Goal: Task Accomplishment & Management: Manage account settings

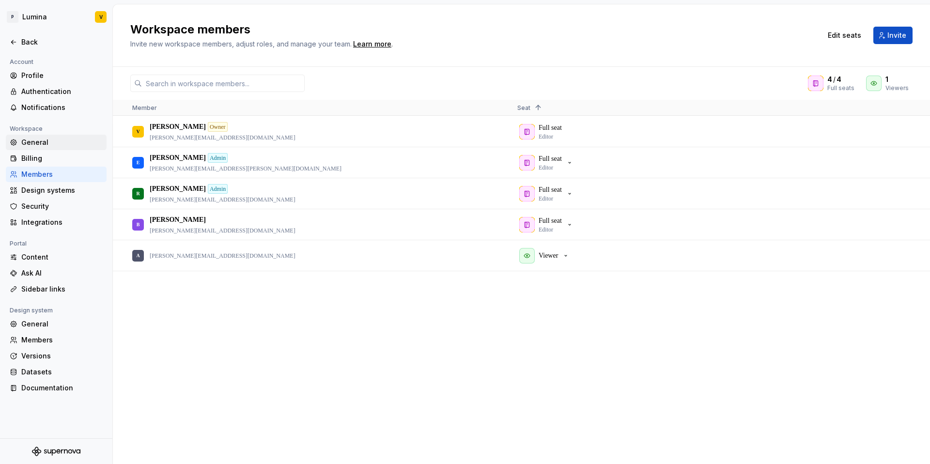
click at [40, 141] on div "General" at bounding box center [61, 143] width 81 height 10
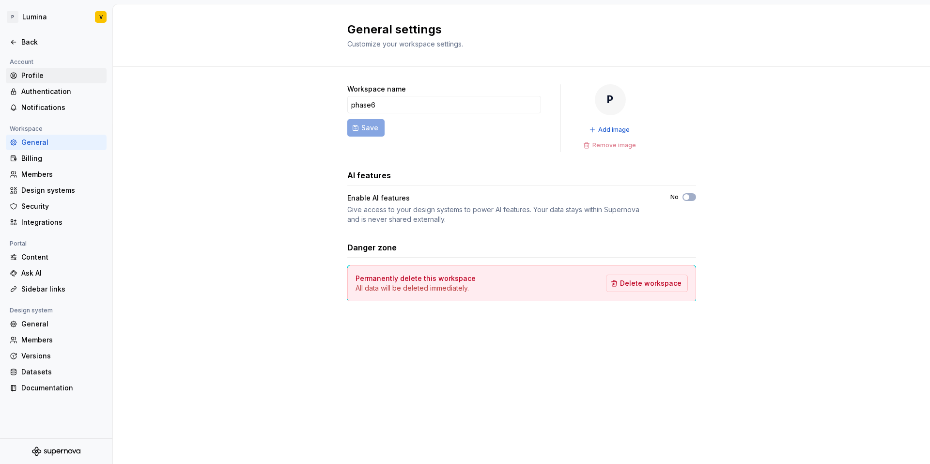
click at [31, 71] on div "Profile" at bounding box center [61, 76] width 81 height 10
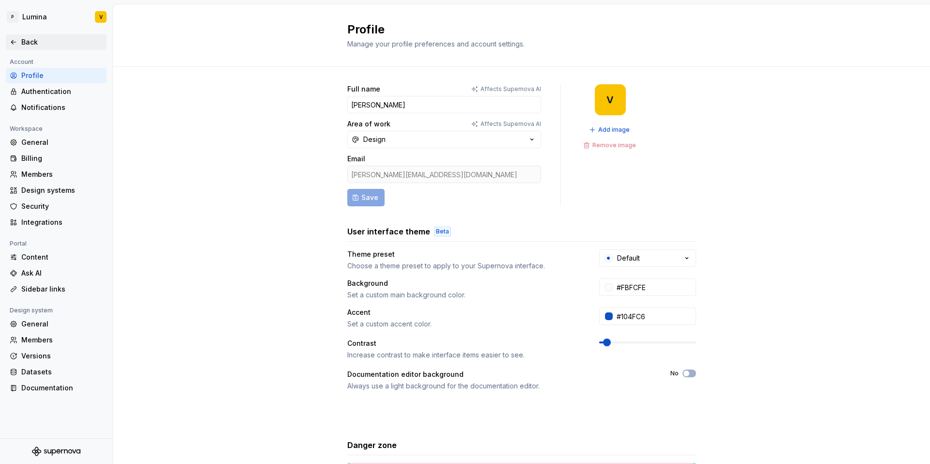
click at [28, 44] on div "Back" at bounding box center [61, 42] width 81 height 10
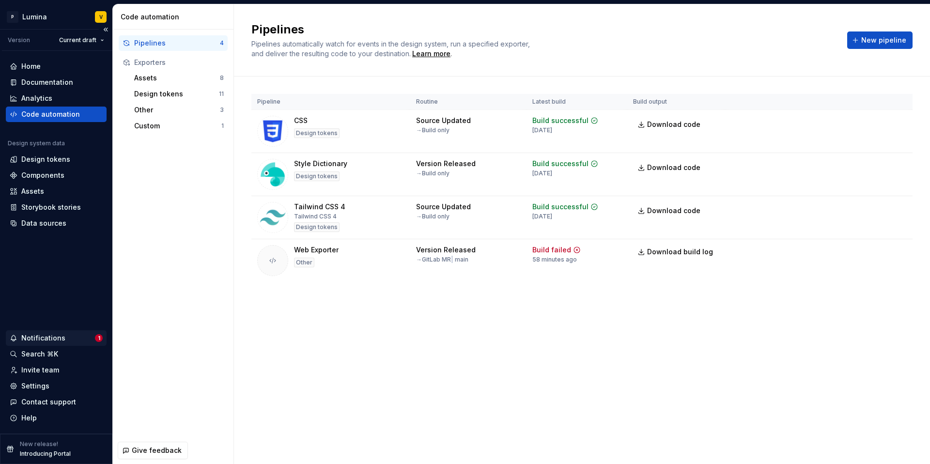
click at [38, 337] on div "Notifications" at bounding box center [43, 338] width 44 height 10
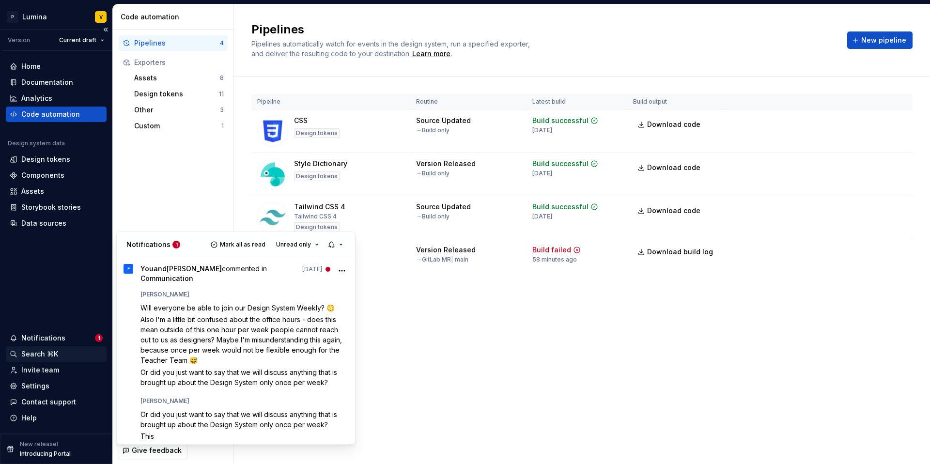
click at [47, 350] on html "P Lumina V Version Current draft Home Documentation Analytics Code automation D…" at bounding box center [465, 232] width 930 height 464
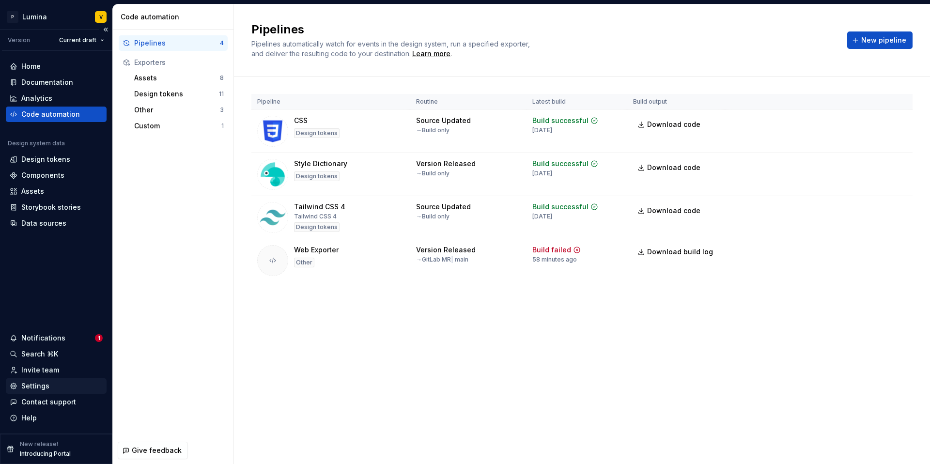
click at [47, 389] on div "Settings" at bounding box center [35, 386] width 28 height 10
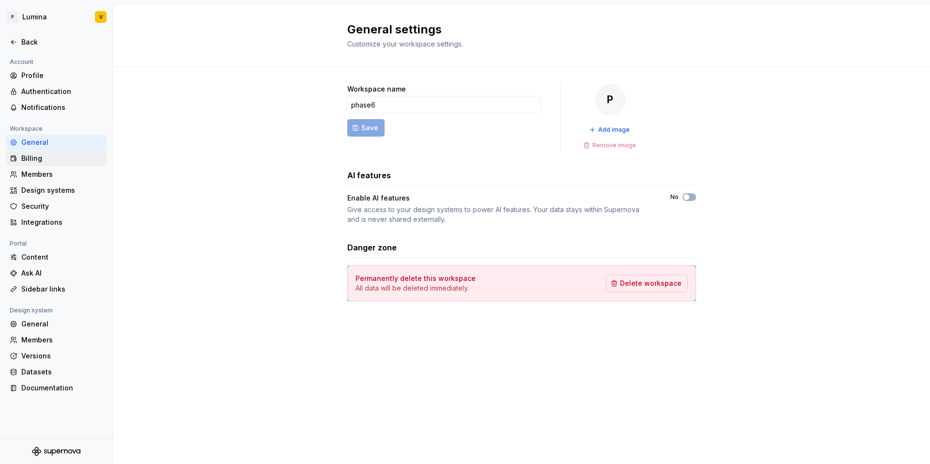
click at [32, 162] on div "Billing" at bounding box center [61, 159] width 81 height 10
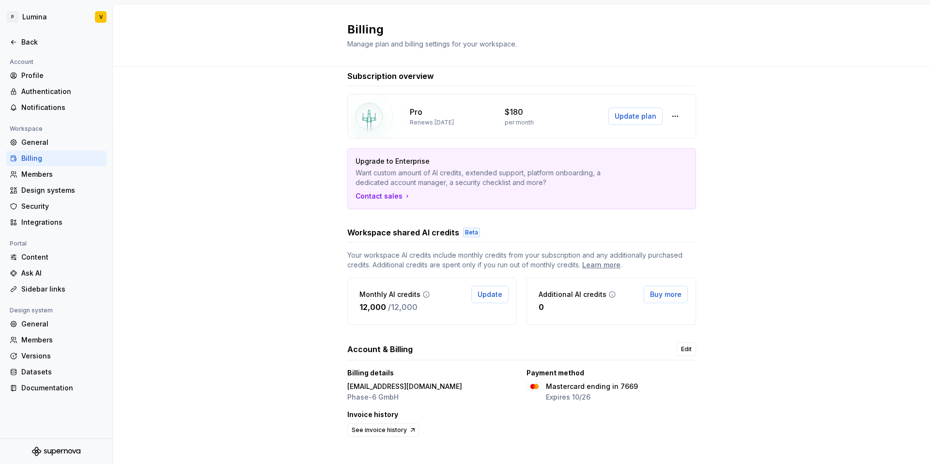
scroll to position [8, 0]
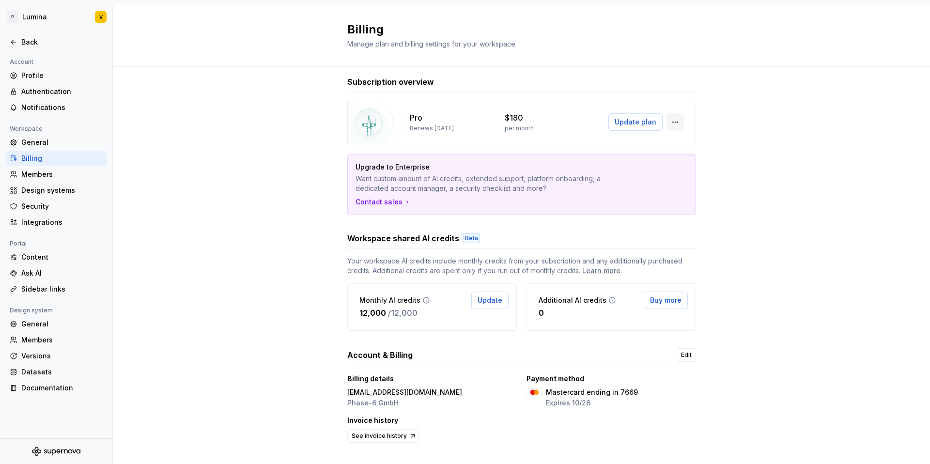
click at [677, 127] on button "button" at bounding box center [675, 121] width 17 height 17
click at [563, 128] on div "per month" at bounding box center [547, 129] width 84 height 8
click at [447, 127] on p "Renews [DATE]" at bounding box center [432, 129] width 44 height 8
drag, startPoint x: 458, startPoint y: 112, endPoint x: 451, endPoint y: 115, distance: 7.2
click at [457, 113] on div "Pro" at bounding box center [452, 118] width 84 height 12
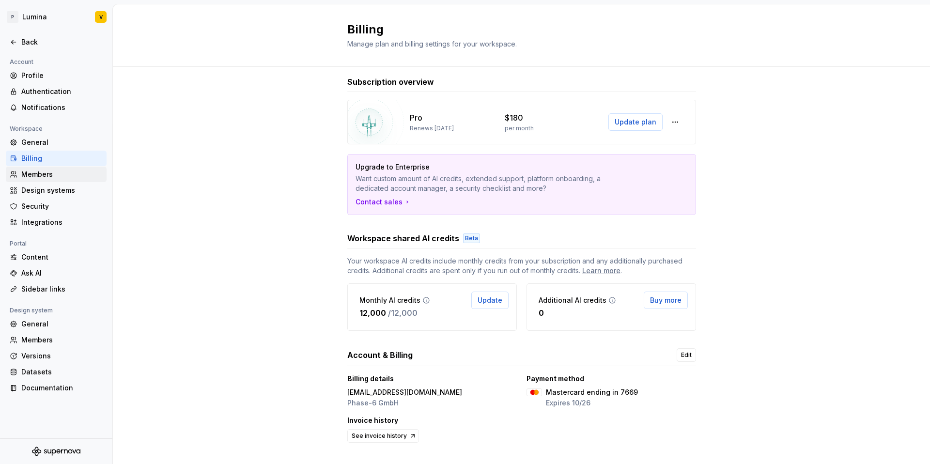
click at [30, 176] on div "Members" at bounding box center [61, 175] width 81 height 10
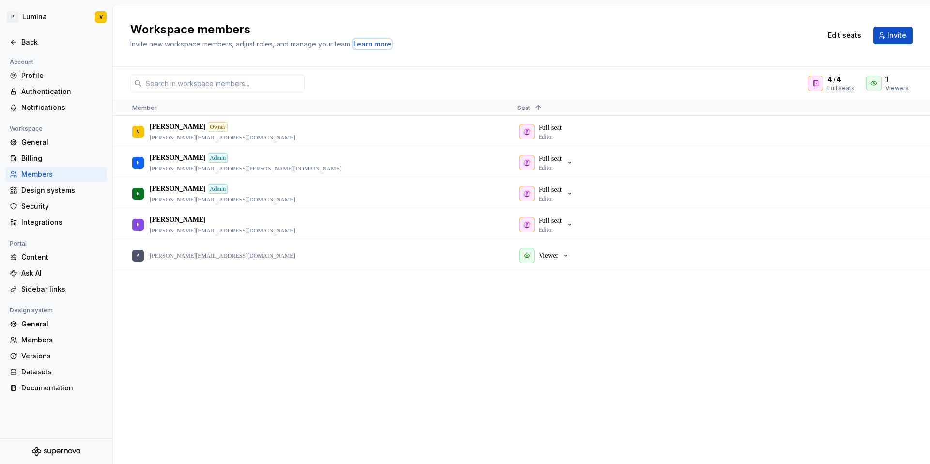
click at [365, 43] on div "Learn more" at bounding box center [372, 44] width 38 height 10
drag, startPoint x: 36, startPoint y: 345, endPoint x: 37, endPoint y: 352, distance: 6.9
click at [36, 345] on div "Members" at bounding box center [61, 340] width 81 height 10
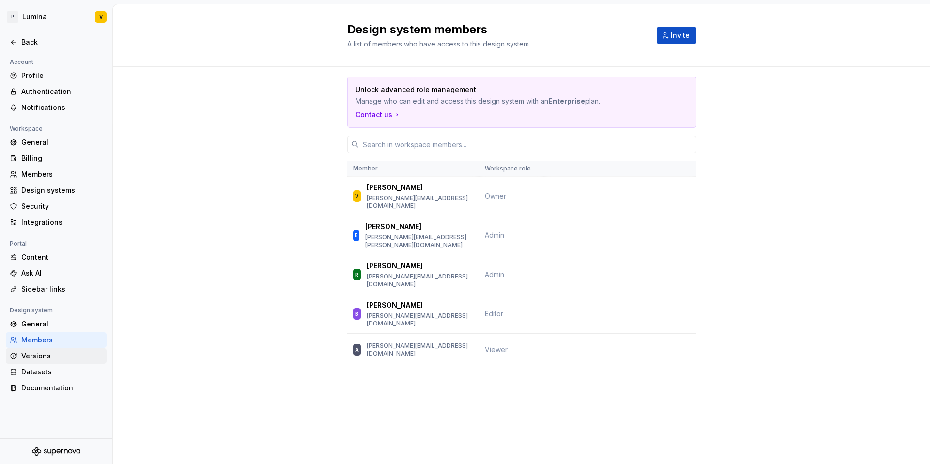
click at [40, 357] on div "Versions" at bounding box center [61, 356] width 81 height 10
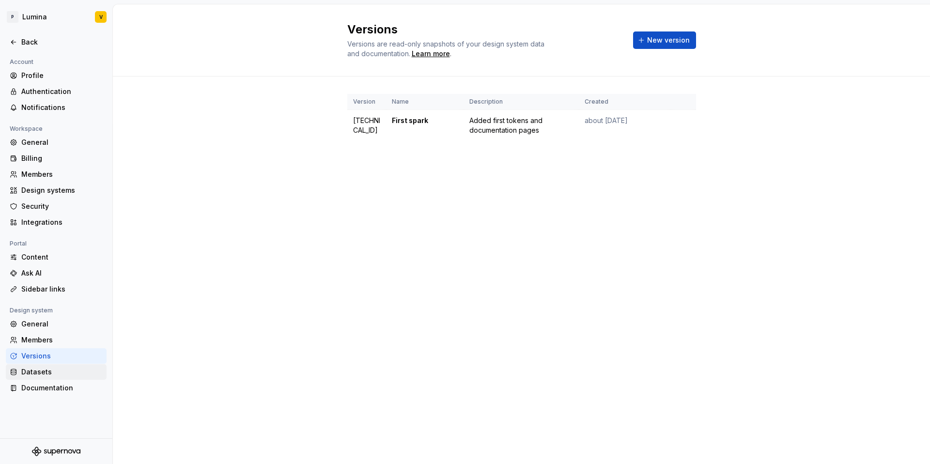
click at [50, 375] on div "Datasets" at bounding box center [61, 372] width 81 height 10
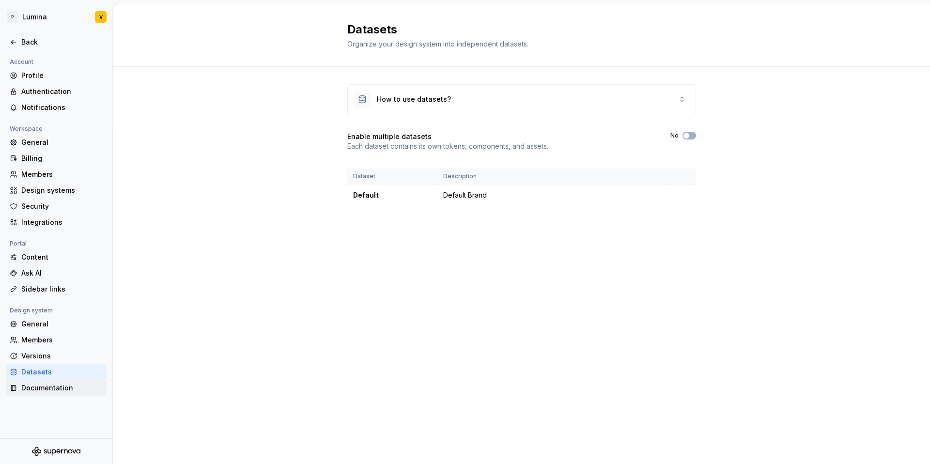
click at [52, 388] on div "Documentation" at bounding box center [61, 388] width 81 height 10
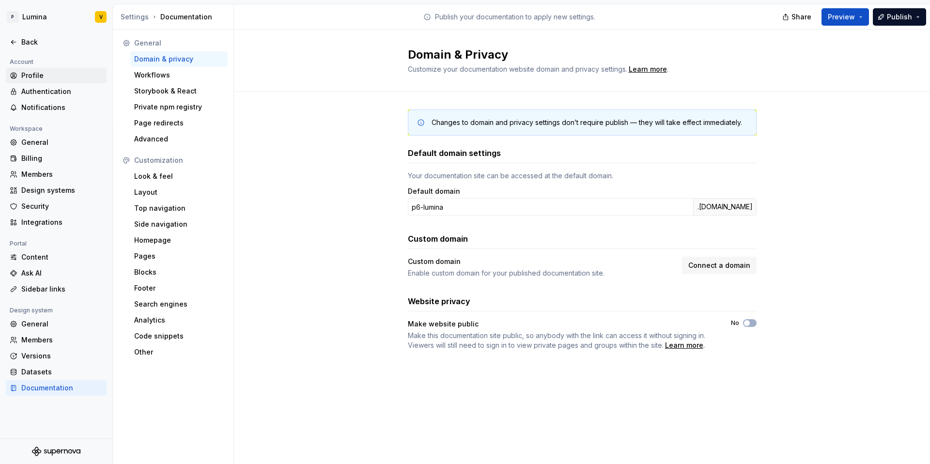
click at [34, 71] on div "Profile" at bounding box center [61, 76] width 81 height 10
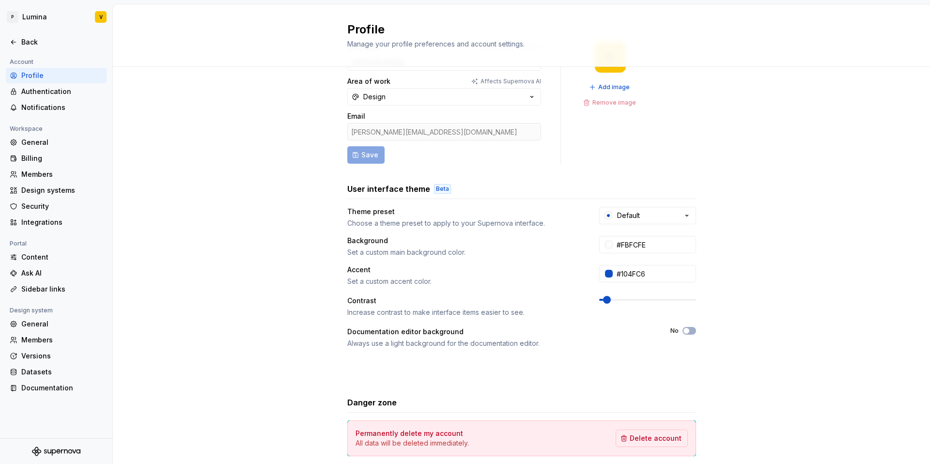
scroll to position [91, 0]
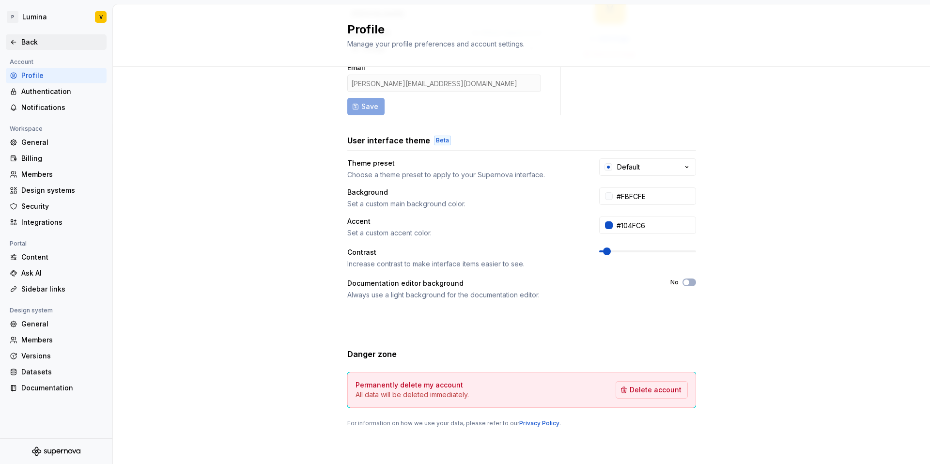
click at [33, 43] on div "Back" at bounding box center [61, 42] width 81 height 10
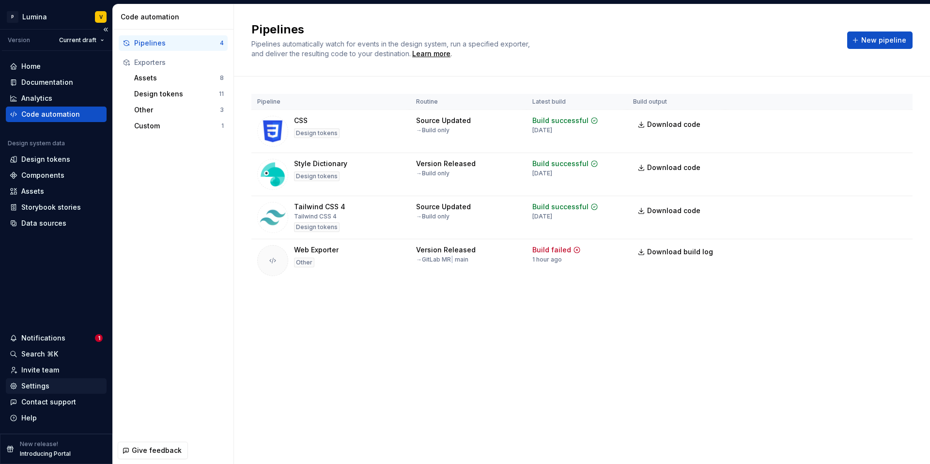
click at [35, 383] on div "Settings" at bounding box center [35, 386] width 28 height 10
